Goal: Find specific page/section: Find specific page/section

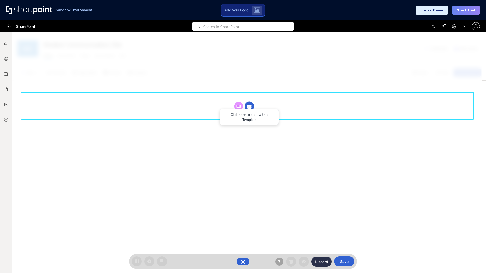
click at [249, 106] on circle at bounding box center [250, 107] width 10 height 10
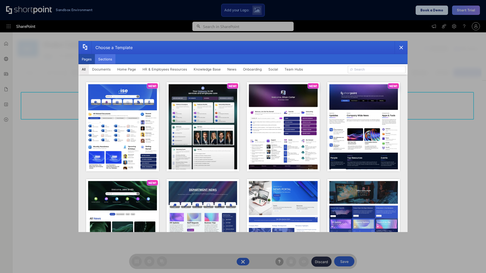
click at [105, 59] on button "Sections" at bounding box center [105, 59] width 21 height 10
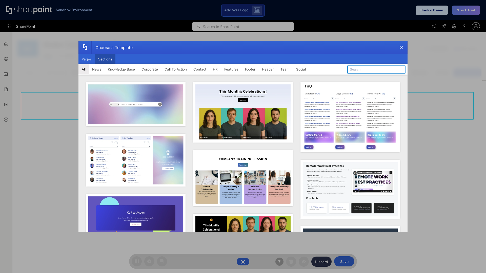
type input "Company News"
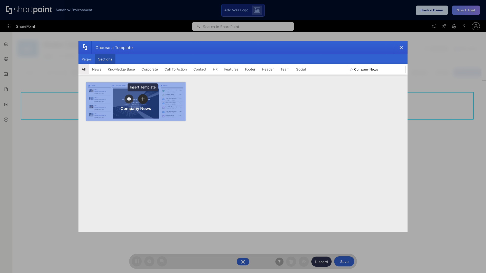
click at [143, 99] on icon "template selector" at bounding box center [143, 99] width 4 height 4
